Goal: Check status: Check status

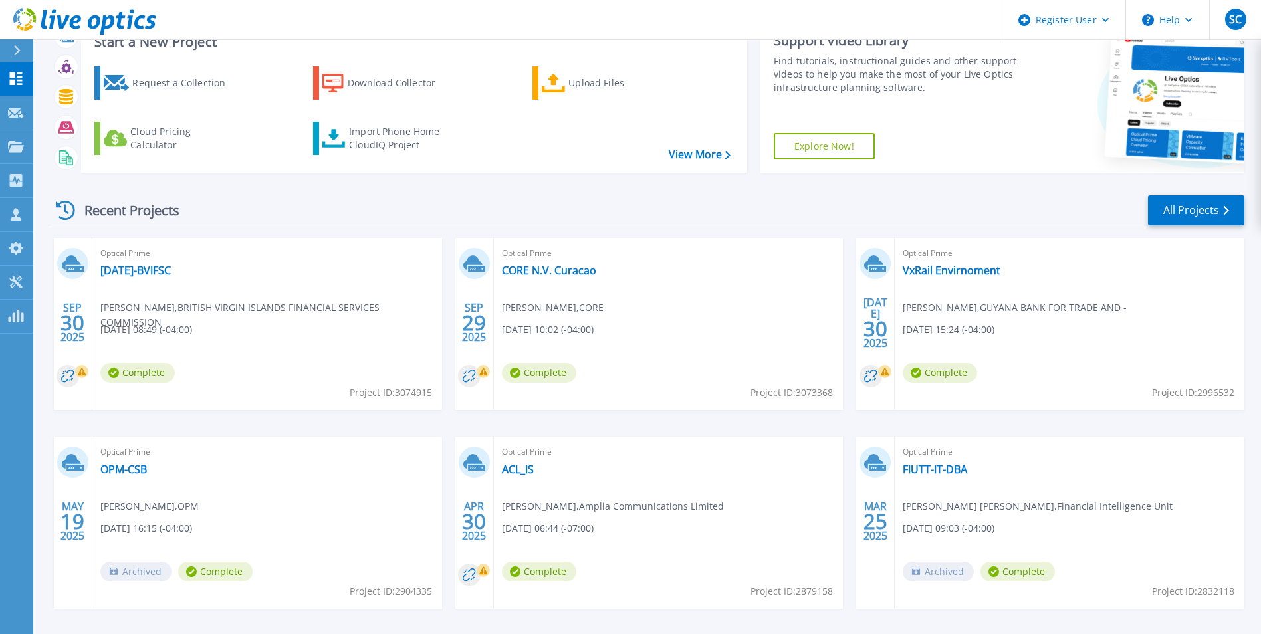
scroll to position [102, 0]
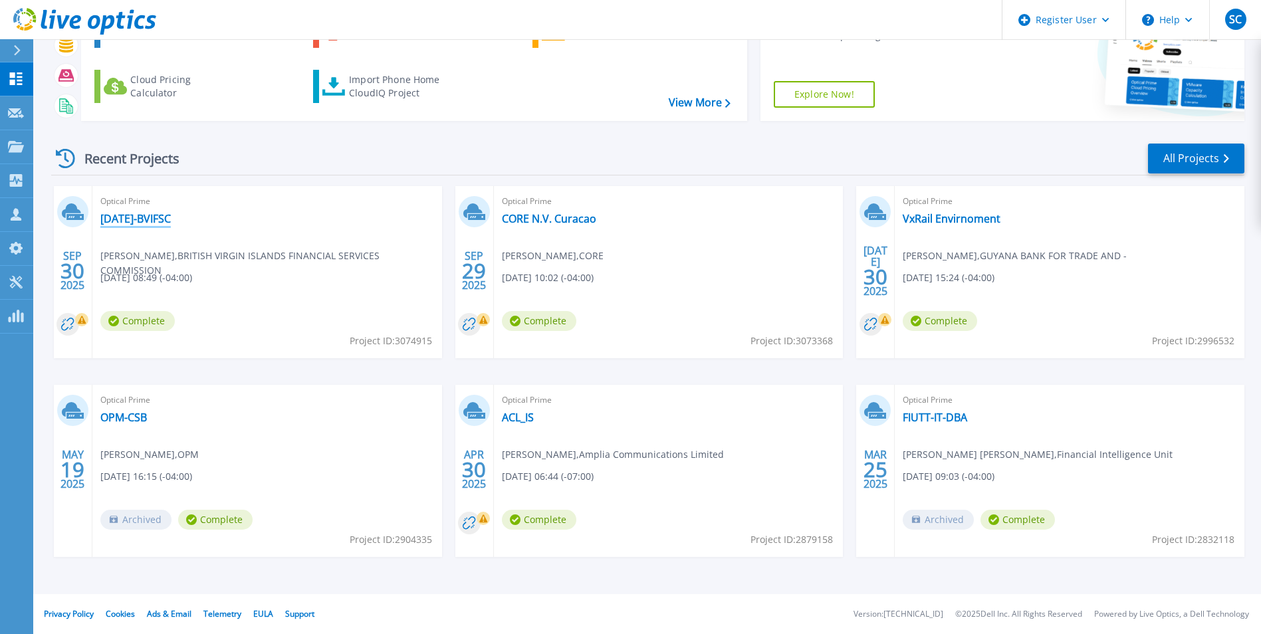
click at [155, 215] on link "[DATE]-BVIFSC" at bounding box center [135, 218] width 70 height 13
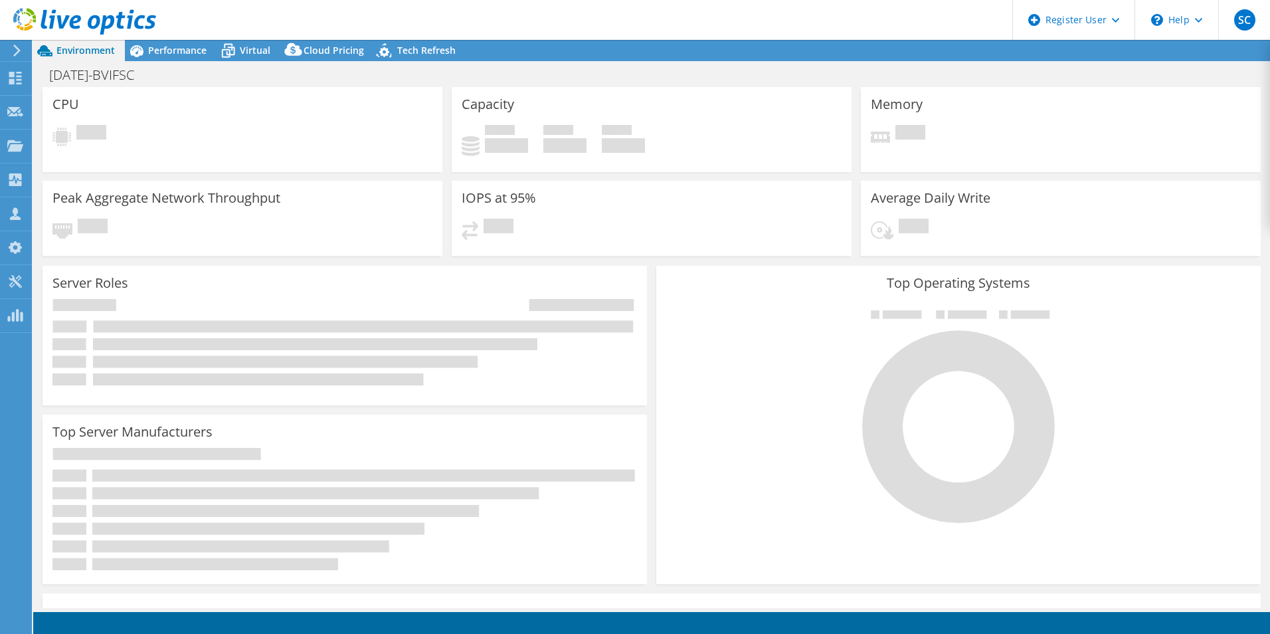
select select "USD"
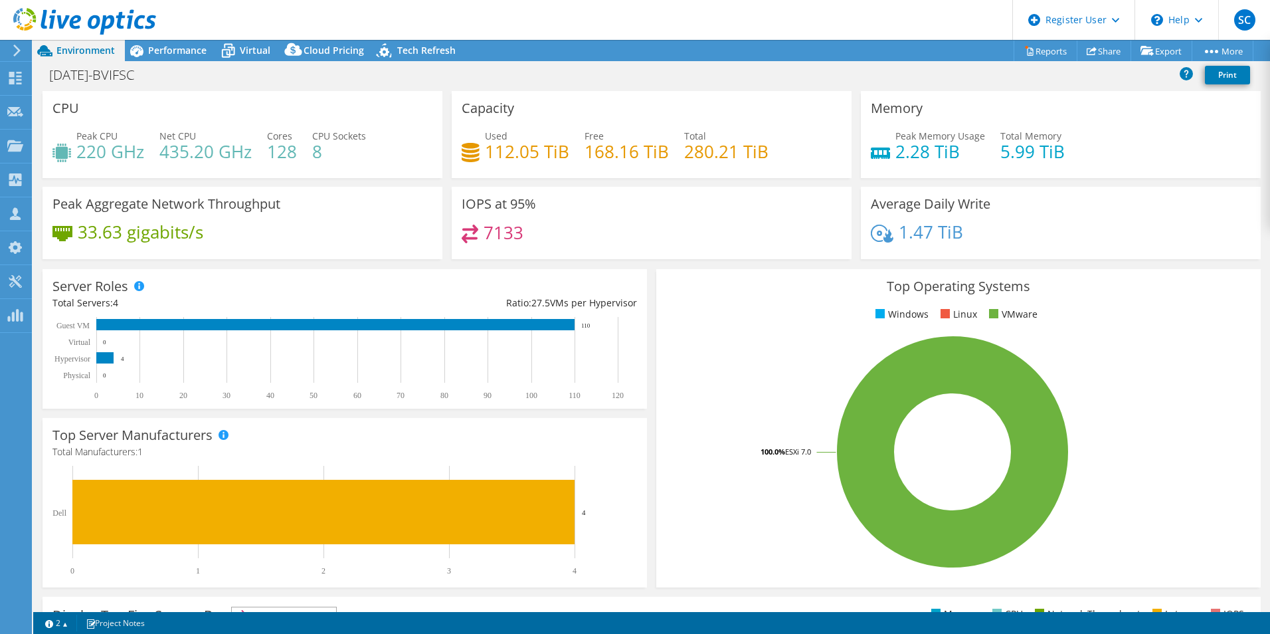
click at [125, 359] on icon "0 10 20 30 40 50 60 70 80 90 100 110 120 Physical Hypervisor Virtual Guest VM 0…" at bounding box center [338, 358] width 573 height 83
drag, startPoint x: 601, startPoint y: 326, endPoint x: 587, endPoint y: 327, distance: 14.6
click at [587, 327] on icon "0 10 20 30 40 50 60 70 80 90 100 110 120 Physical Hypervisor Virtual Guest VM 0…" at bounding box center [338, 358] width 573 height 83
click at [243, 46] on span "Virtual" at bounding box center [255, 50] width 31 height 13
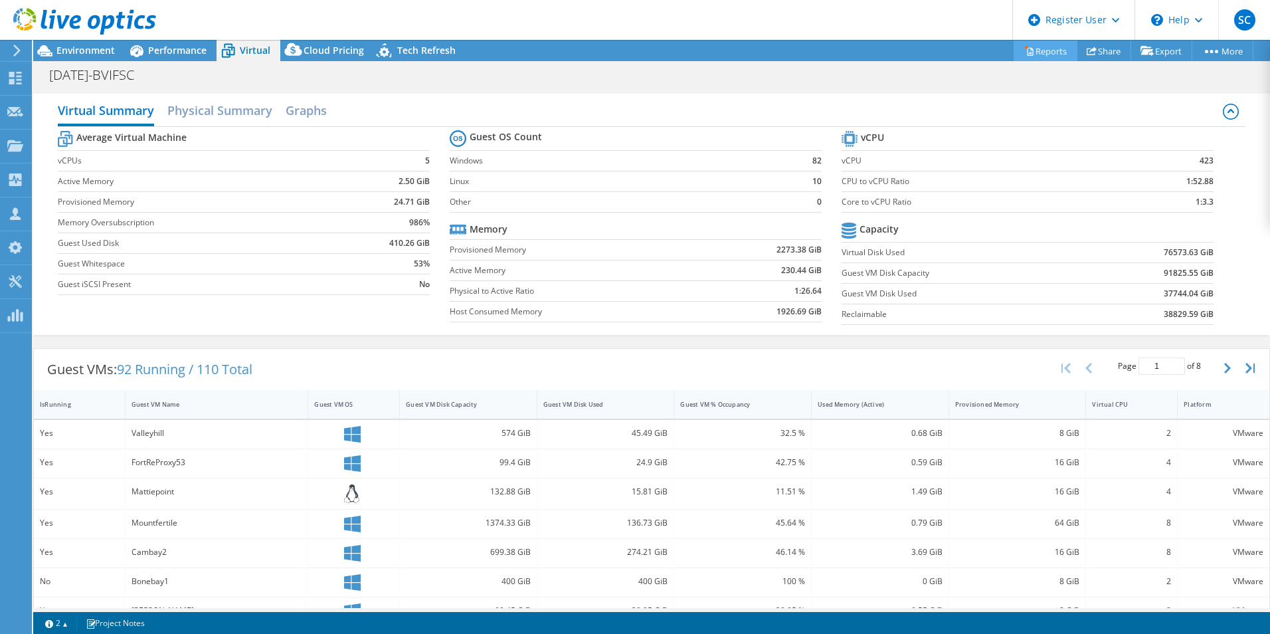
click at [1044, 49] on link "Reports" at bounding box center [1046, 51] width 64 height 21
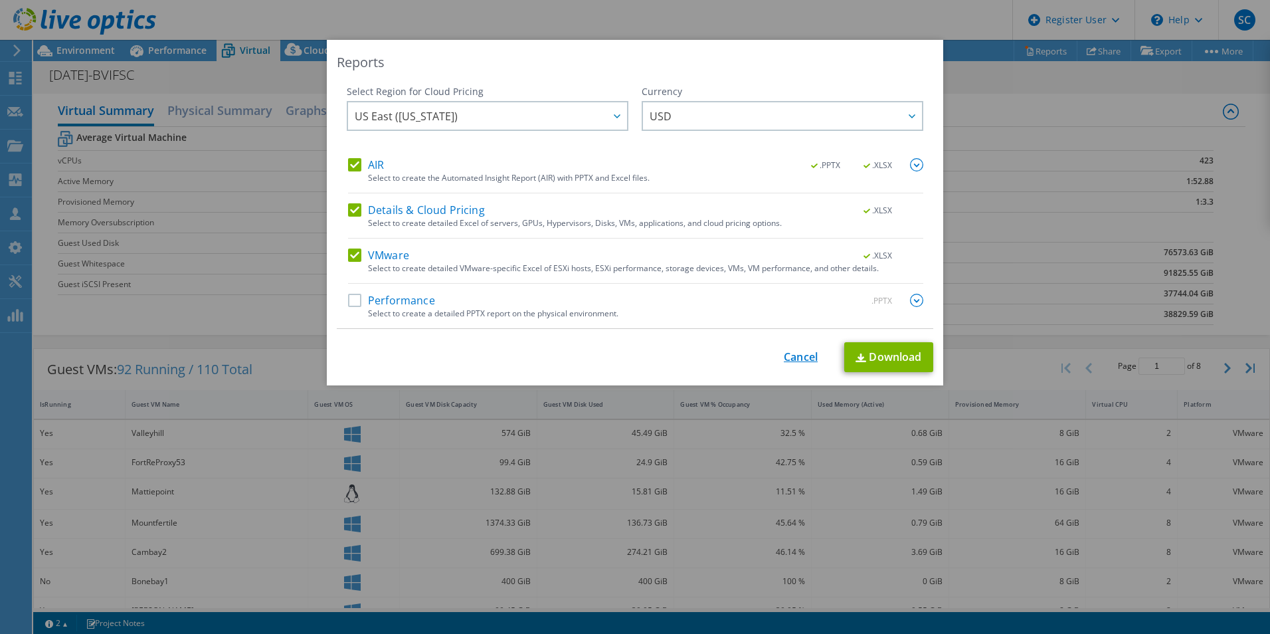
click at [793, 358] on link "Cancel" at bounding box center [801, 357] width 34 height 13
